Goal: Find specific page/section: Find specific page/section

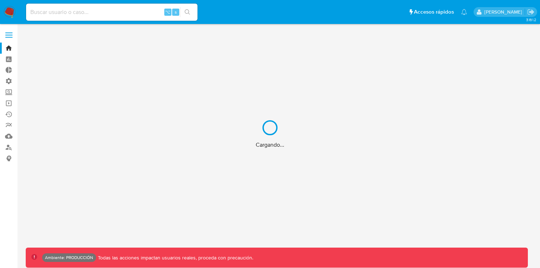
click at [8, 37] on div "Cargando..." at bounding box center [270, 134] width 540 height 268
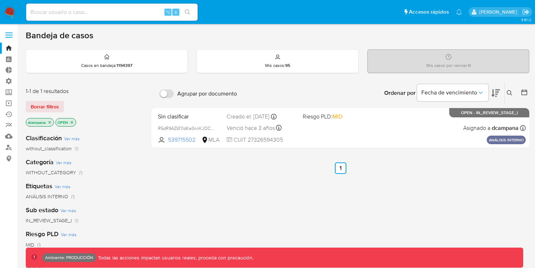
click at [9, 34] on label at bounding box center [9, 35] width 18 height 15
click at [0, 0] on input "checkbox" at bounding box center [0, 0] width 0 height 0
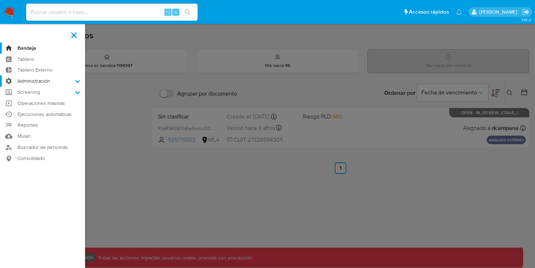
click at [64, 84] on label "Administración" at bounding box center [42, 80] width 85 height 11
click at [0, 0] on input "Administración" at bounding box center [0, 0] width 0 height 0
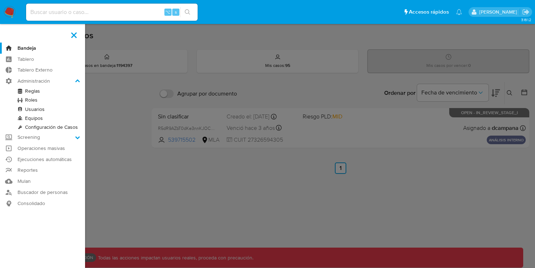
click at [26, 101] on link "Roles" at bounding box center [42, 99] width 85 height 9
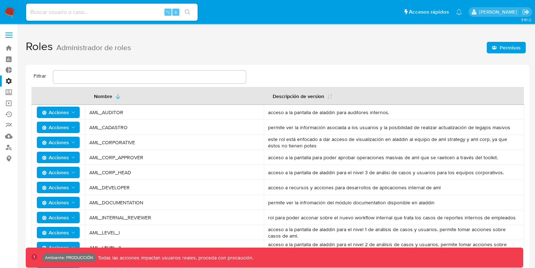
click at [502, 50] on span "Permisos" at bounding box center [510, 47] width 21 height 11
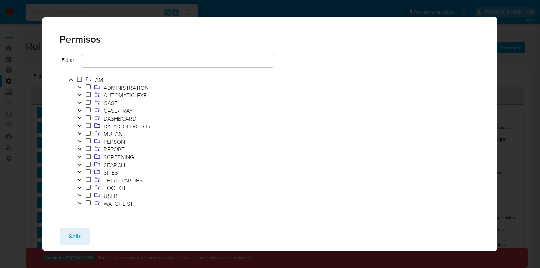
click at [80, 110] on icon "Toggle" at bounding box center [80, 110] width 4 height 2
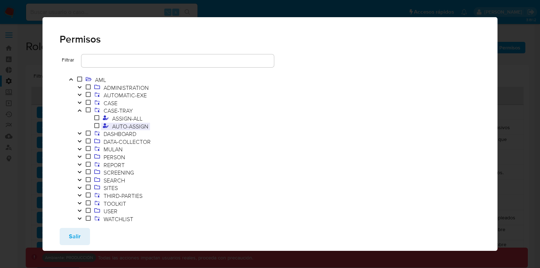
click at [130, 124] on span "AUTO-ASSIGN" at bounding box center [130, 126] width 40 height 8
